Goal: Information Seeking & Learning: Learn about a topic

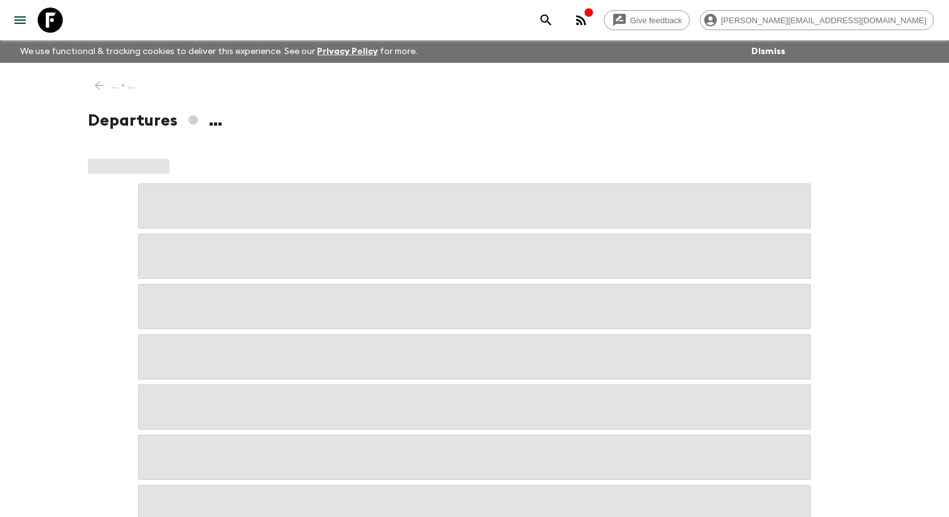
click at [14, 24] on icon "menu" at bounding box center [20, 20] width 15 height 15
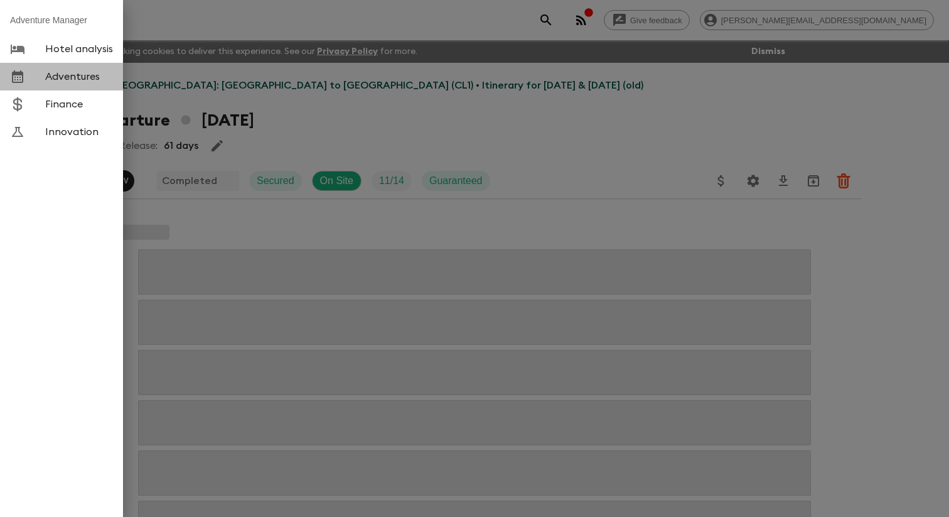
click at [44, 80] on div at bounding box center [27, 76] width 35 height 15
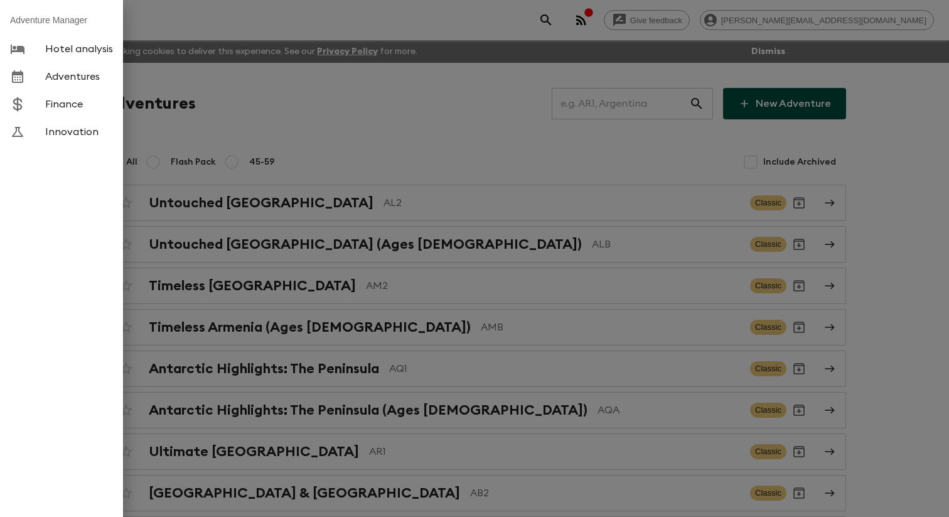
click at [236, 126] on div at bounding box center [474, 258] width 949 height 517
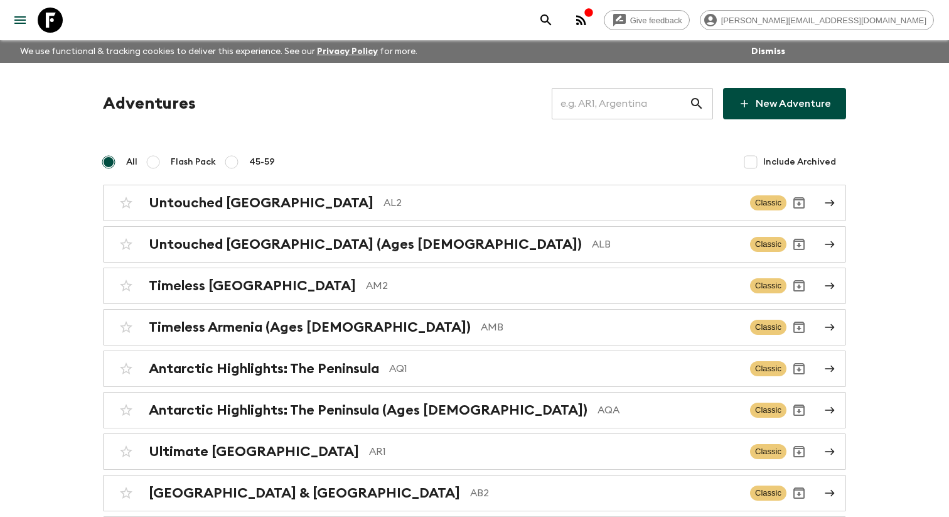
scroll to position [6200, 0]
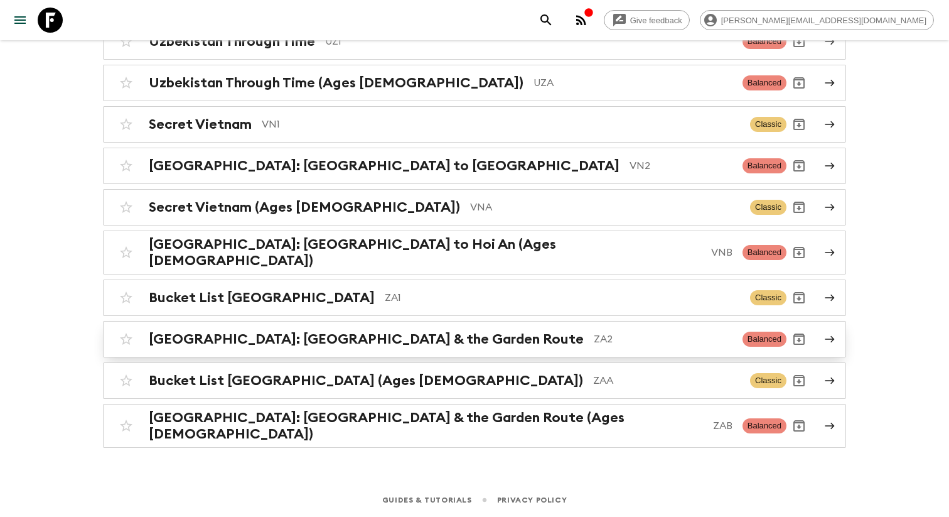
click at [195, 335] on h2 "[GEOGRAPHIC_DATA]: [GEOGRAPHIC_DATA] & the Garden Route" at bounding box center [366, 339] width 435 height 16
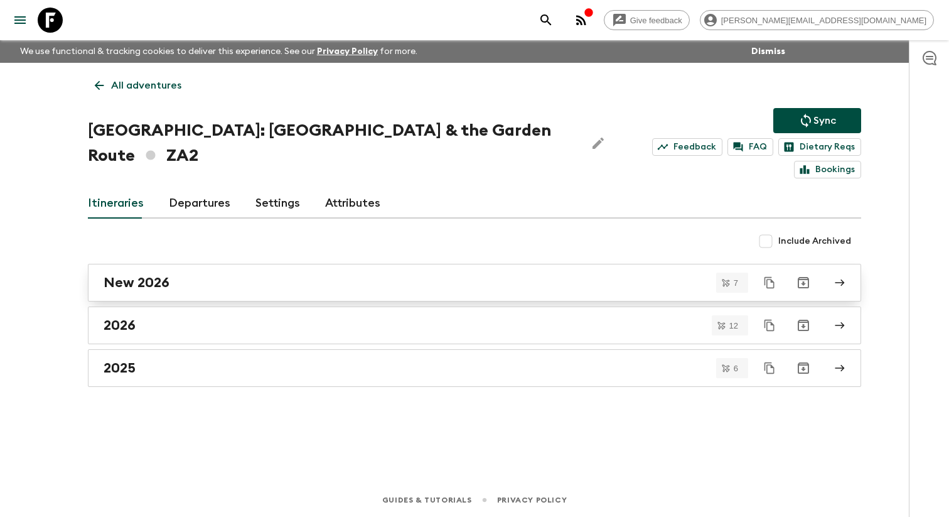
click at [166, 274] on h2 "New 2026" at bounding box center [137, 282] width 66 height 16
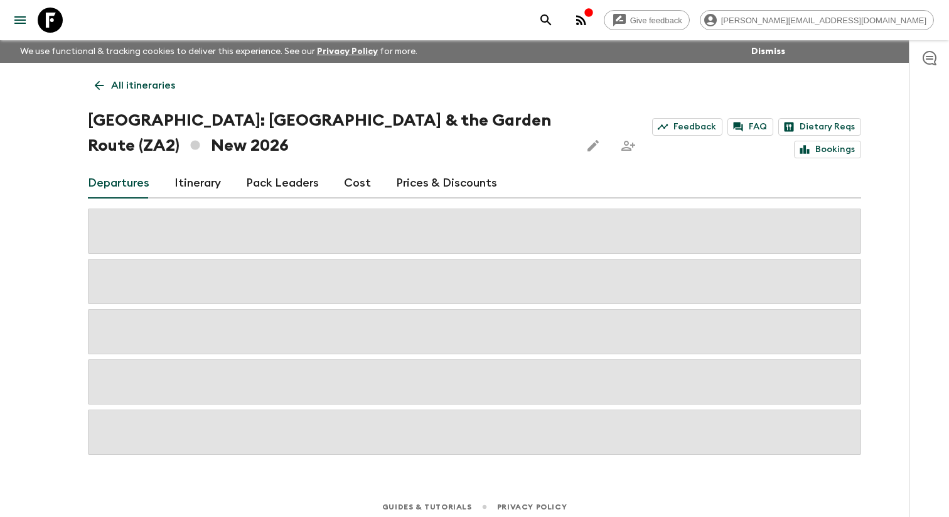
click at [207, 191] on link "Itinerary" at bounding box center [198, 183] width 46 height 30
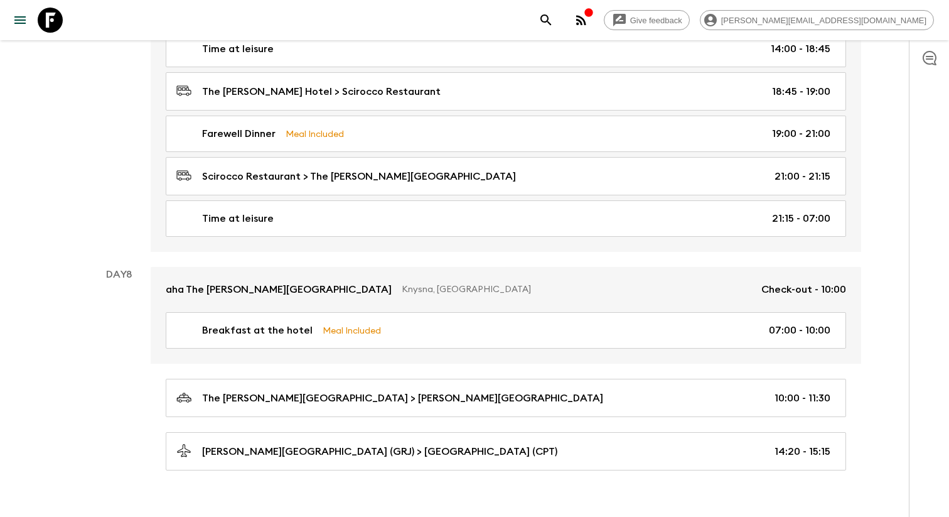
scroll to position [2907, 0]
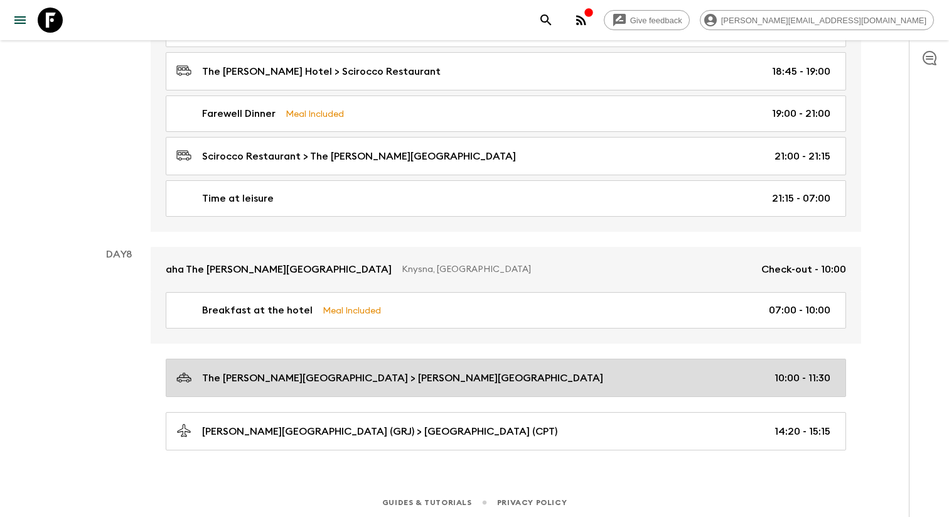
click at [416, 375] on div "The [PERSON_NAME][GEOGRAPHIC_DATA] > [PERSON_NAME][GEOGRAPHIC_DATA] 10:00 - 11:…" at bounding box center [503, 377] width 654 height 17
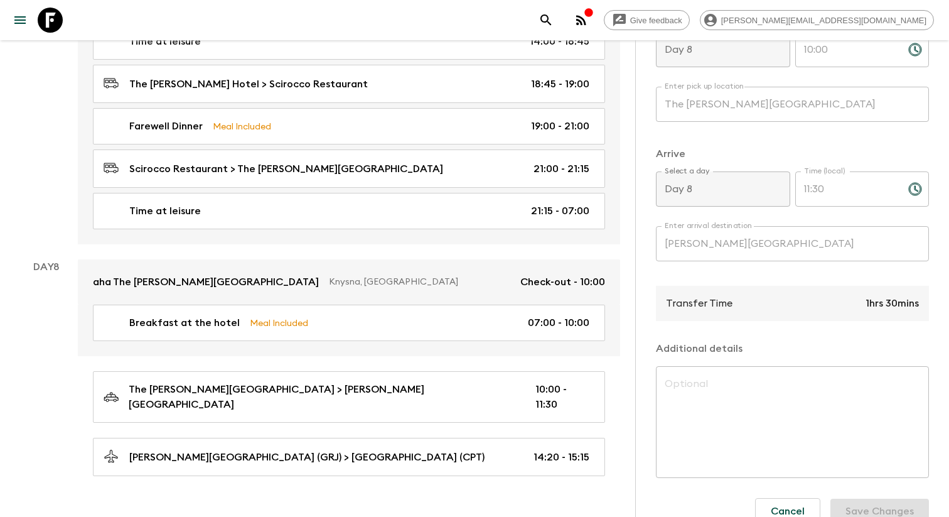
scroll to position [262, 0]
click at [896, 308] on p "1hrs 30mins" at bounding box center [892, 300] width 53 height 15
copy p "1hrs 30mins"
